Goal: Information Seeking & Learning: Learn about a topic

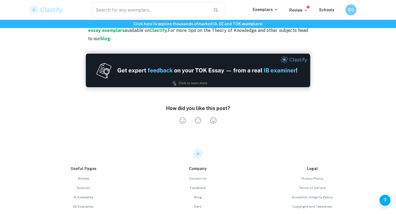
scroll to position [586, 0]
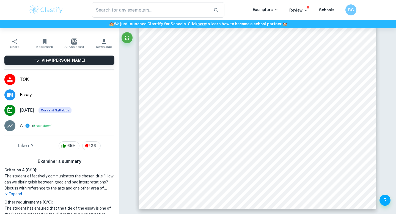
scroll to position [37, 0]
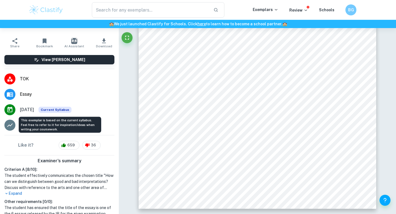
click at [59, 109] on span "Current Syllabus" at bounding box center [54, 110] width 33 height 6
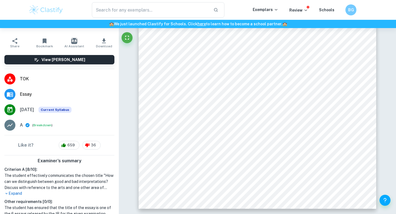
click at [63, 62] on h6 "View Mark Scheme" at bounding box center [63, 60] width 44 height 6
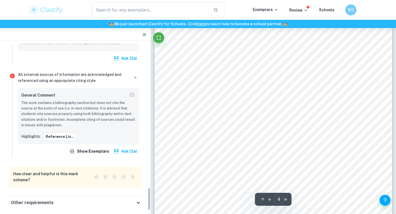
scroll to position [1049, 0]
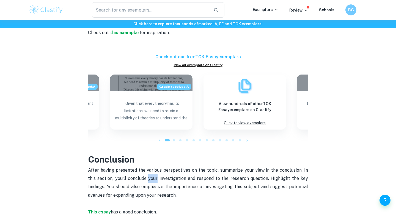
scroll to position [616, 0]
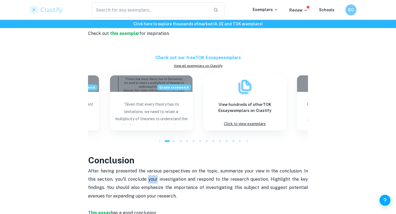
click at [106, 207] on p "After having presented the various perspectives on the topic, summarize your vi…" at bounding box center [198, 200] width 220 height 67
click at [106, 210] on strong "This essay" at bounding box center [99, 212] width 23 height 5
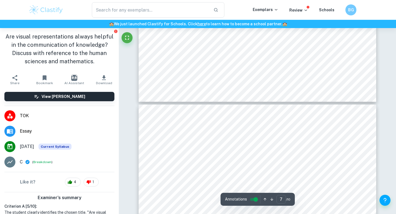
type input "6"
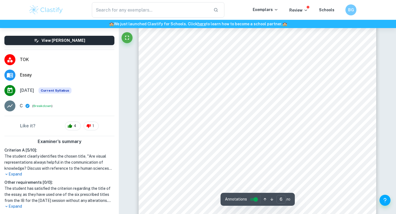
scroll to position [66, 0]
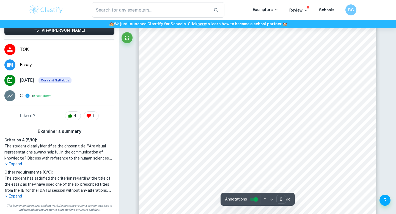
click at [268, 4] on div "​ Exemplars Review Schools BG" at bounding box center [198, 9] width 352 height 15
click at [268, 6] on div "​ Exemplars Review Schools BG" at bounding box center [198, 9] width 352 height 15
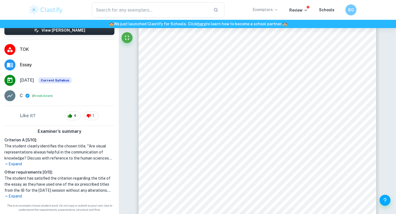
click at [266, 10] on p "Exemplars" at bounding box center [266, 10] width 26 height 6
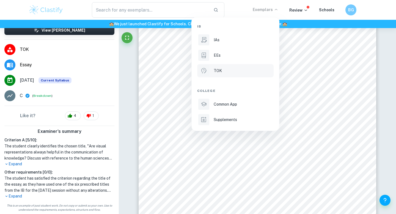
click at [221, 71] on p "TOK" at bounding box center [218, 71] width 8 height 6
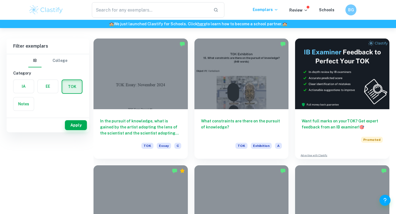
scroll to position [127, 0]
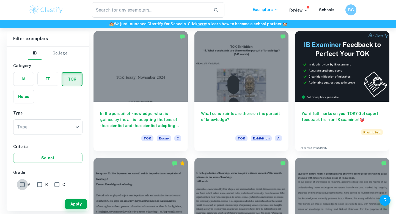
click at [23, 187] on input "A" at bounding box center [22, 184] width 11 height 11
checkbox input "true"
click at [43, 115] on body "We value your privacy We use cookies to enhance your browsing experience, serve…" at bounding box center [198, 8] width 396 height 214
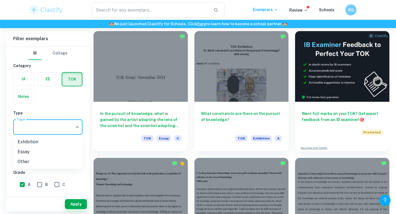
click at [39, 153] on li "Essay" at bounding box center [47, 152] width 69 height 10
type input "Essay"
click at [81, 201] on button "Apply" at bounding box center [76, 204] width 22 height 10
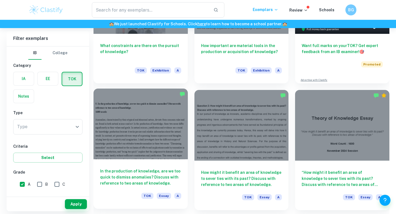
scroll to position [183, 0]
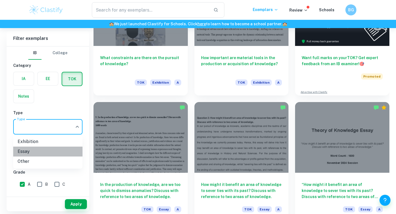
click at [50, 154] on li "Essay" at bounding box center [47, 151] width 69 height 10
type input "Essay"
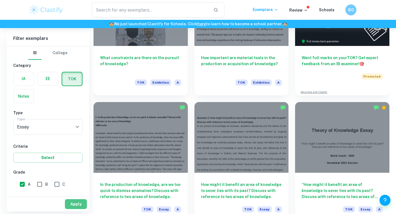
click at [82, 203] on button "Apply" at bounding box center [76, 204] width 22 height 10
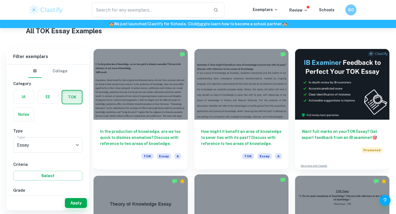
scroll to position [141, 0]
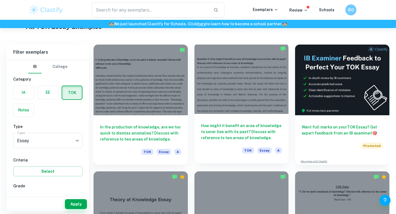
click at [249, 132] on h6 "How might it benefit an area of knowledge to sever ties with its past? Discuss …" at bounding box center [241, 132] width 81 height 18
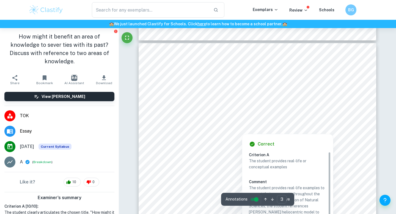
scroll to position [711, 0]
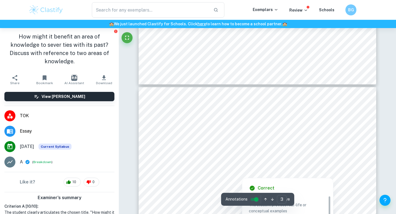
type input "2"
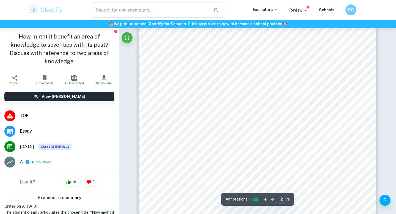
scroll to position [533, 0]
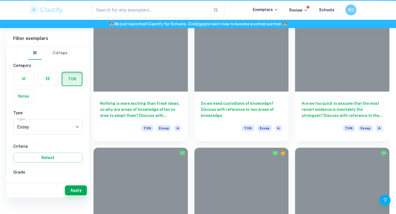
scroll to position [141, 0]
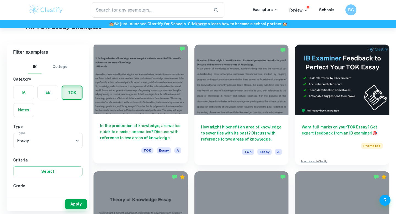
click at [140, 92] on div at bounding box center [140, 78] width 94 height 71
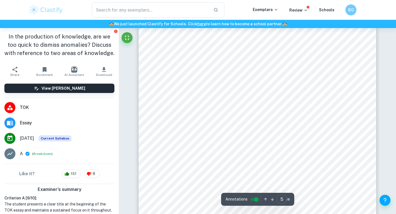
scroll to position [1264, 0]
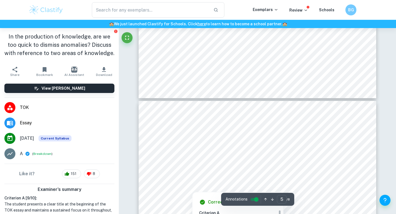
type input "4"
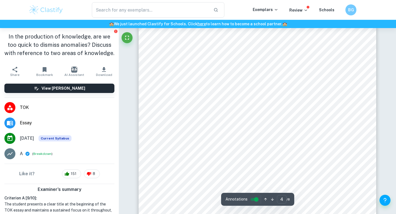
scroll to position [1047, 0]
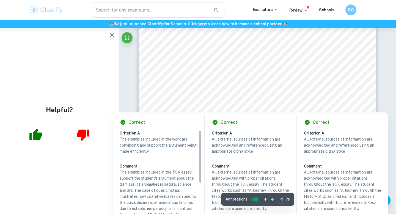
click at [113, 33] on icon "button" at bounding box center [112, 35] width 7 height 7
